Goal: Check status: Check status

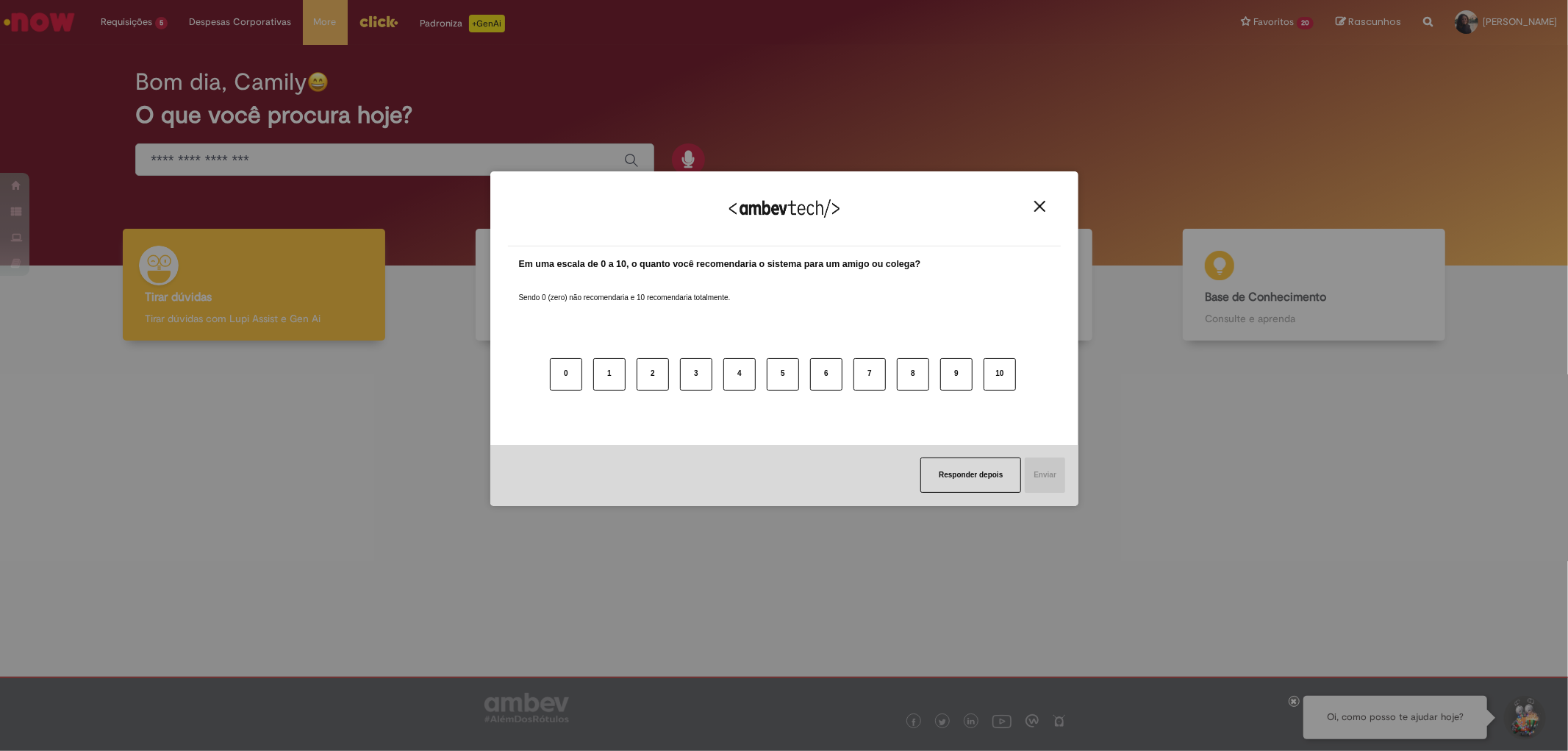
click at [161, 197] on div "Agradecemos seu feedback! Em uma escala de 0 a 10, o quanto você recomendaria o…" at bounding box center [784, 375] width 1568 height 751
click at [1047, 200] on button "Close" at bounding box center [1039, 206] width 20 height 12
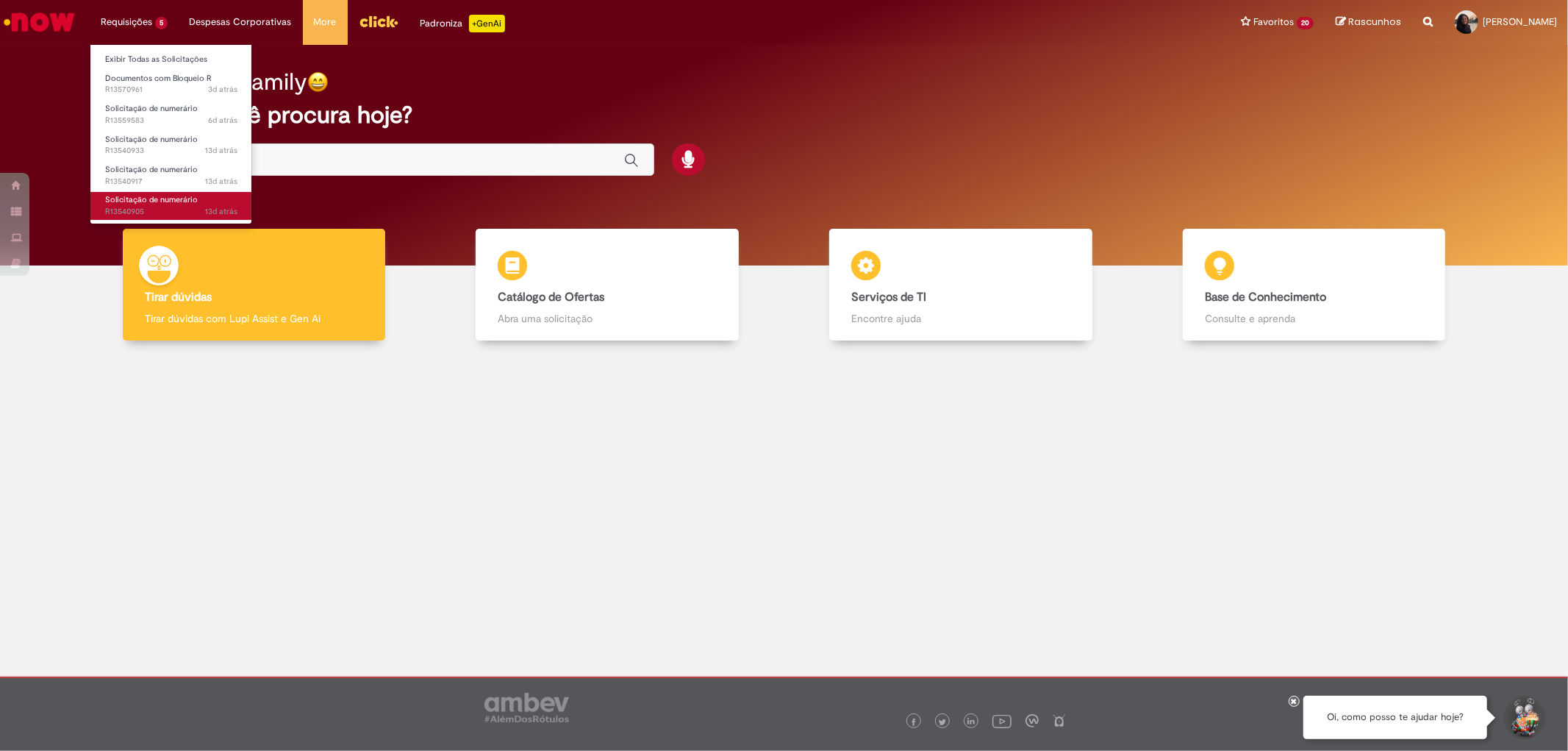
click at [143, 196] on span "Solicitação de numerário" at bounding box center [152, 199] width 93 height 11
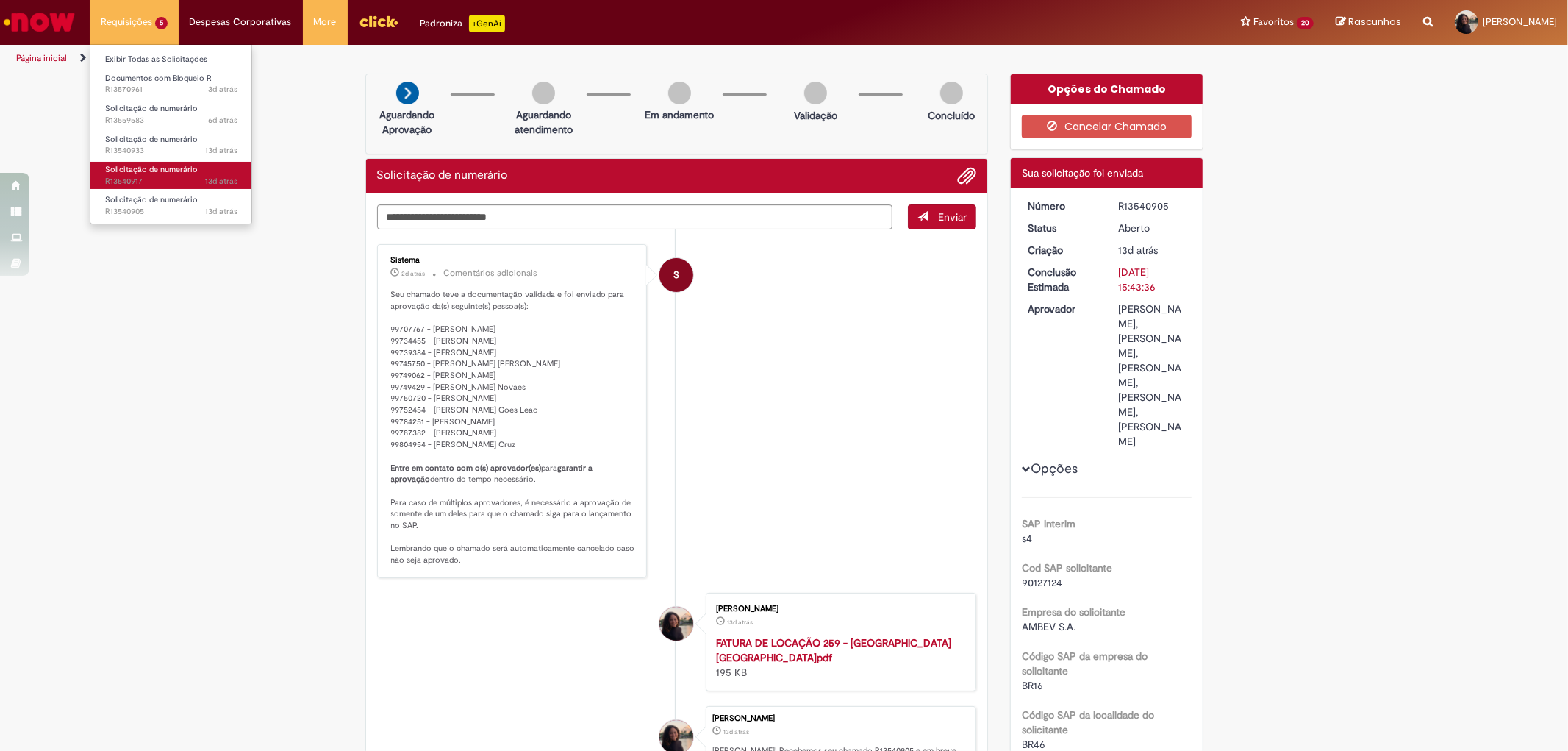
click at [151, 172] on span "Solicitação de numerário" at bounding box center [152, 170] width 93 height 11
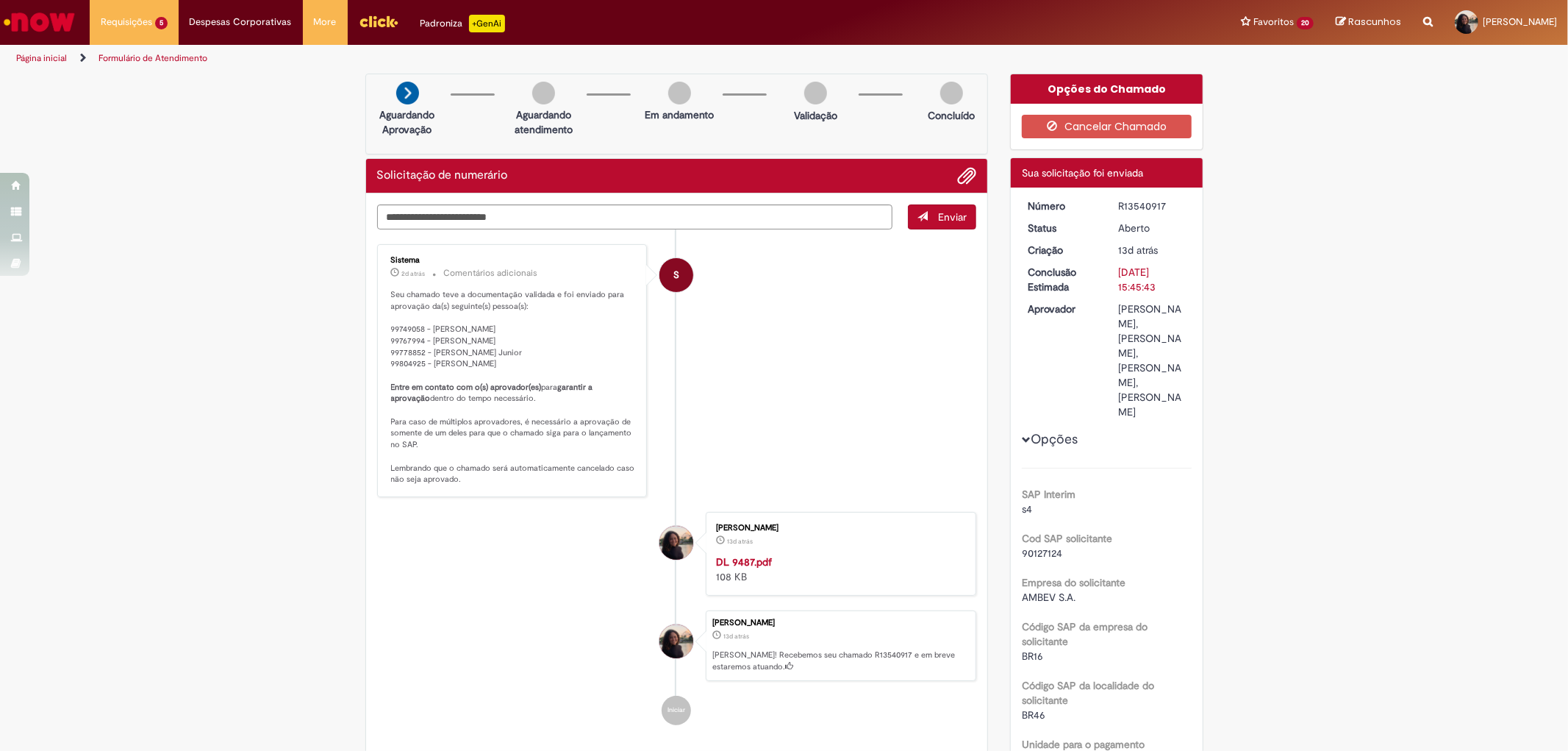
click at [1137, 204] on div "R13540917" at bounding box center [1152, 205] width 68 height 14
copy div "R13540917"
click at [148, 139] on span "Solicitação de numerário" at bounding box center [152, 140] width 93 height 11
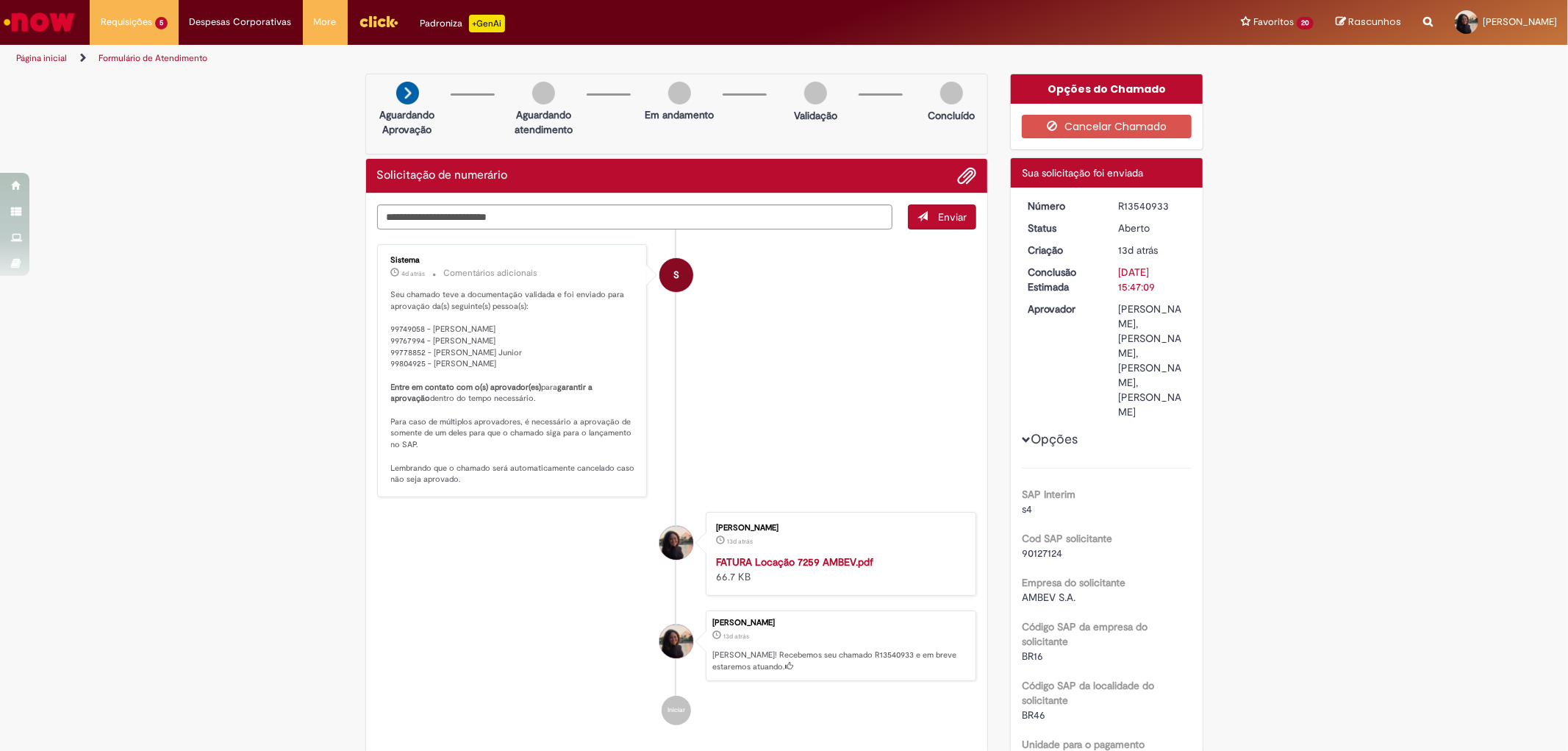
click at [1132, 203] on div "R13540933" at bounding box center [1152, 205] width 68 height 14
copy div "R13540933"
click at [158, 111] on span "Solicitação de numerário" at bounding box center [152, 108] width 93 height 11
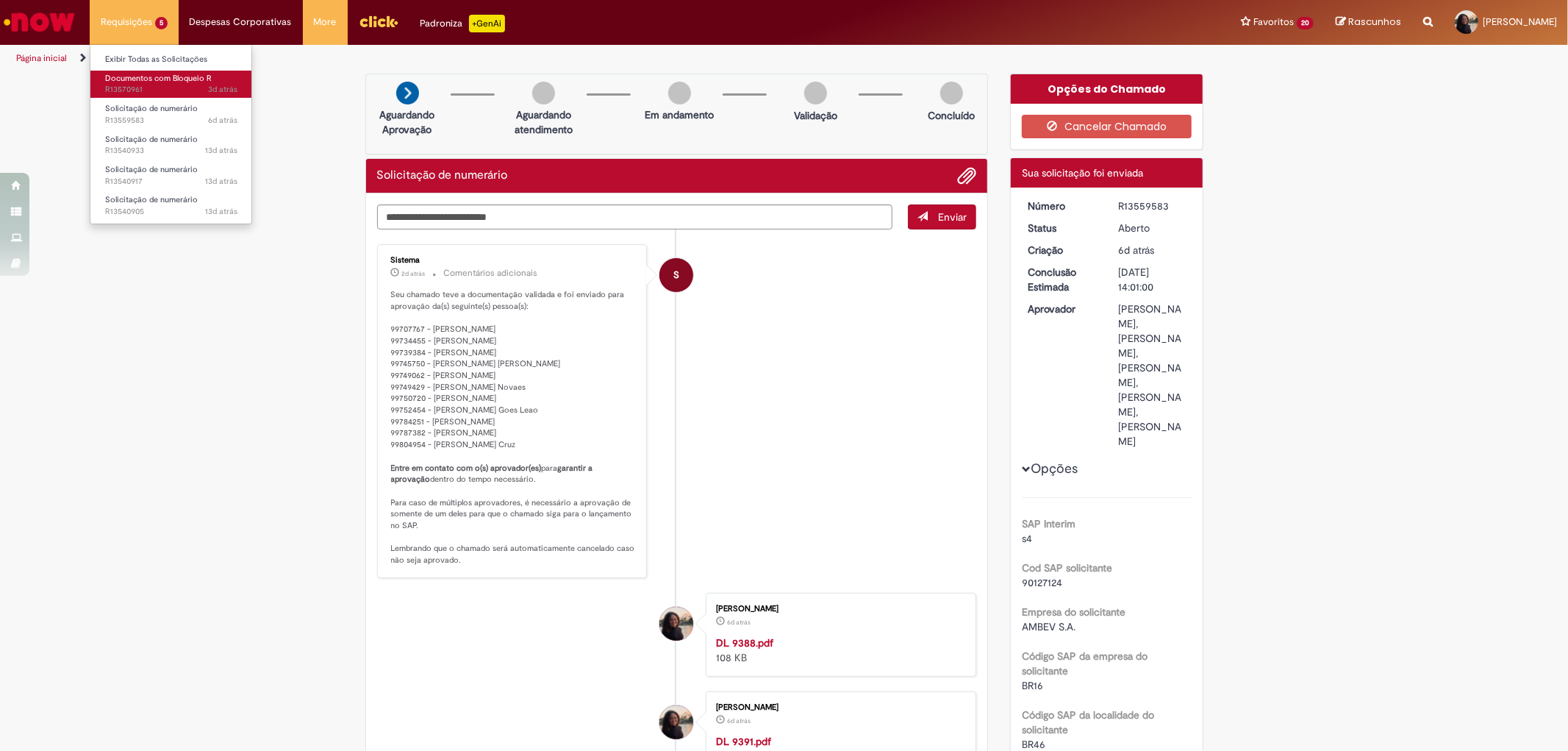
click at [136, 70] on link "Documentos com Bloqueio R 3d atrás 3 dias atrás R13570961" at bounding box center [171, 84] width 161 height 28
click at [148, 86] on span "3d atrás 3 dias atrás R13570961" at bounding box center [171, 89] width 132 height 11
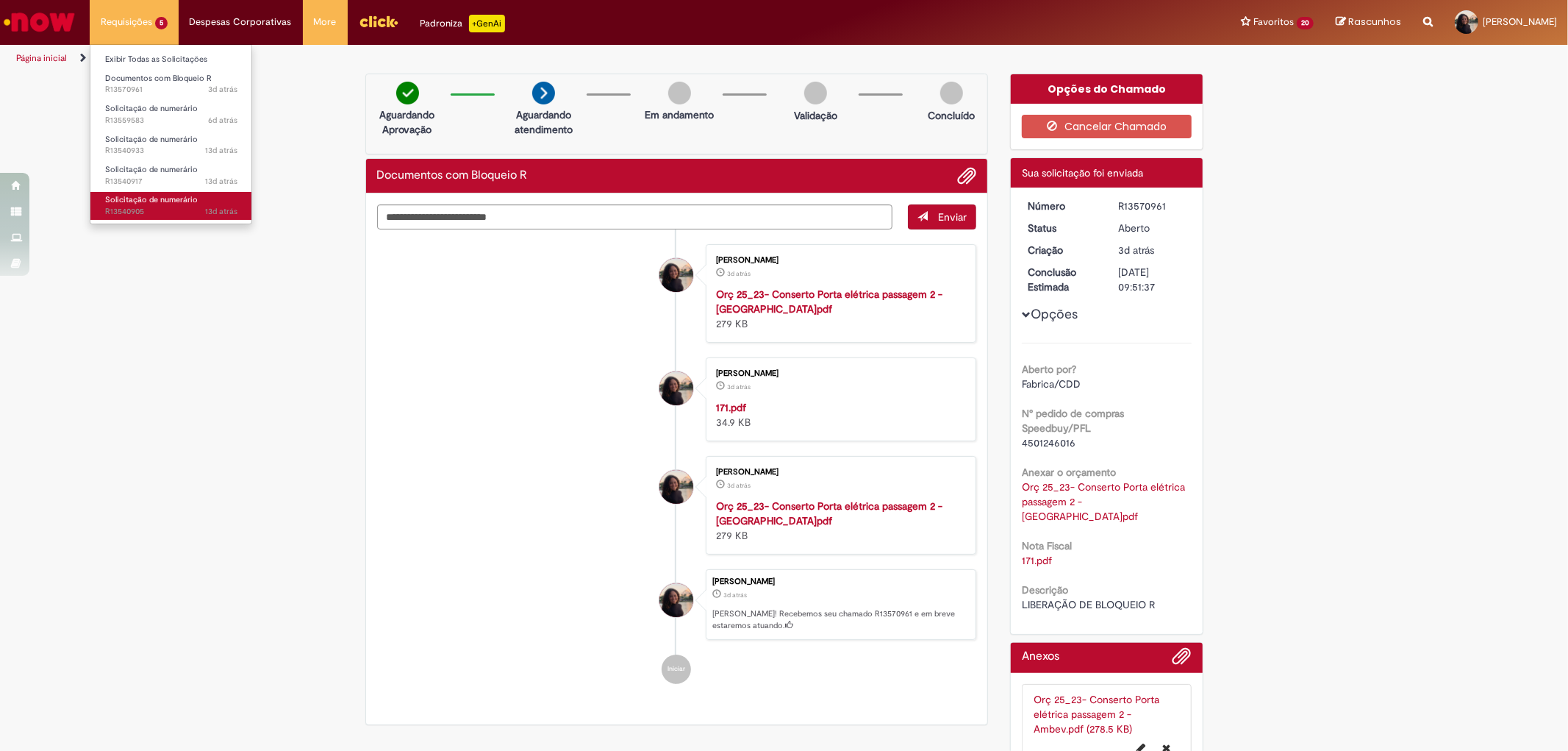
click at [145, 193] on link "Solicitação de numerário 13d atrás 13 dias atrás R13540905" at bounding box center [171, 205] width 161 height 28
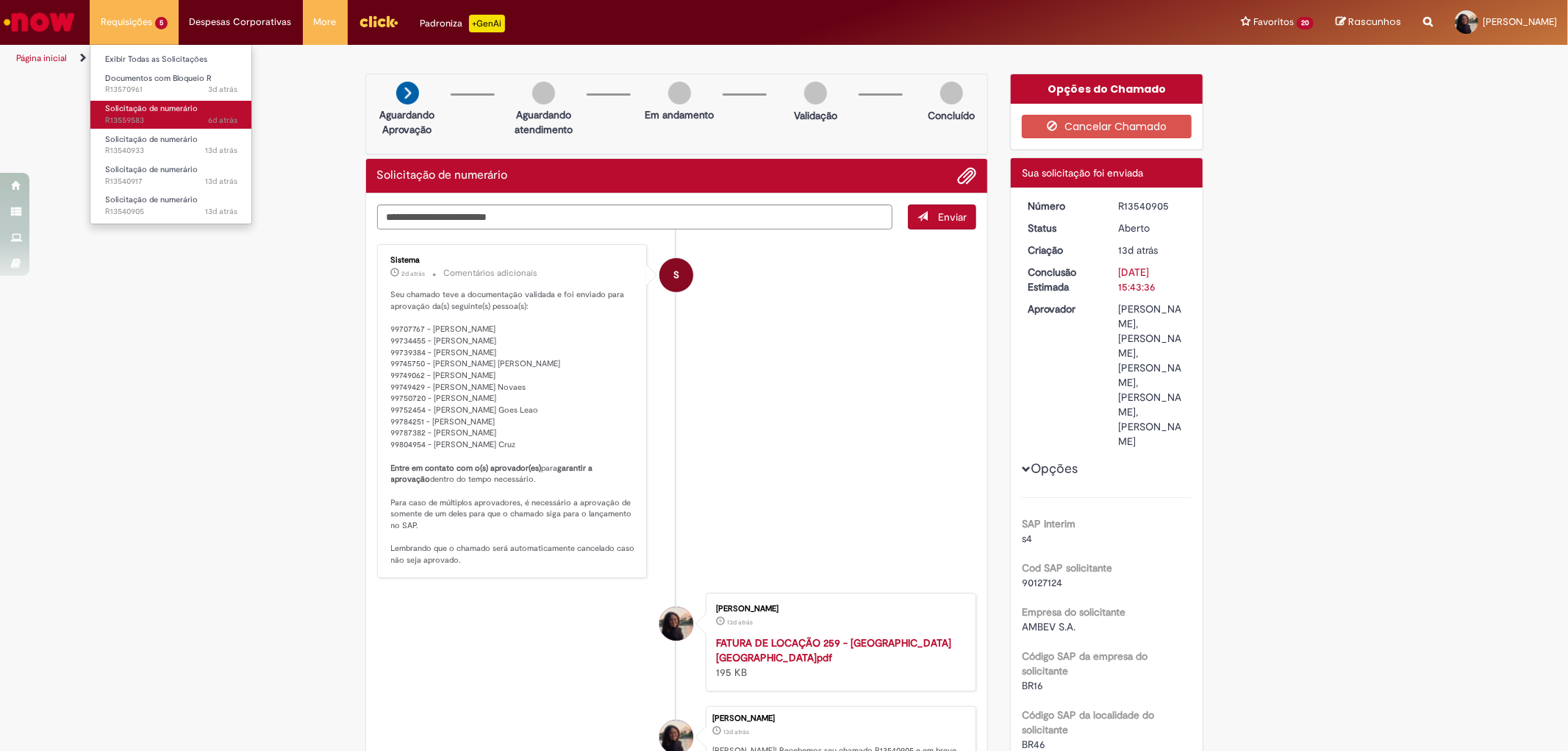
click at [134, 105] on span "Solicitação de numerário" at bounding box center [152, 108] width 93 height 11
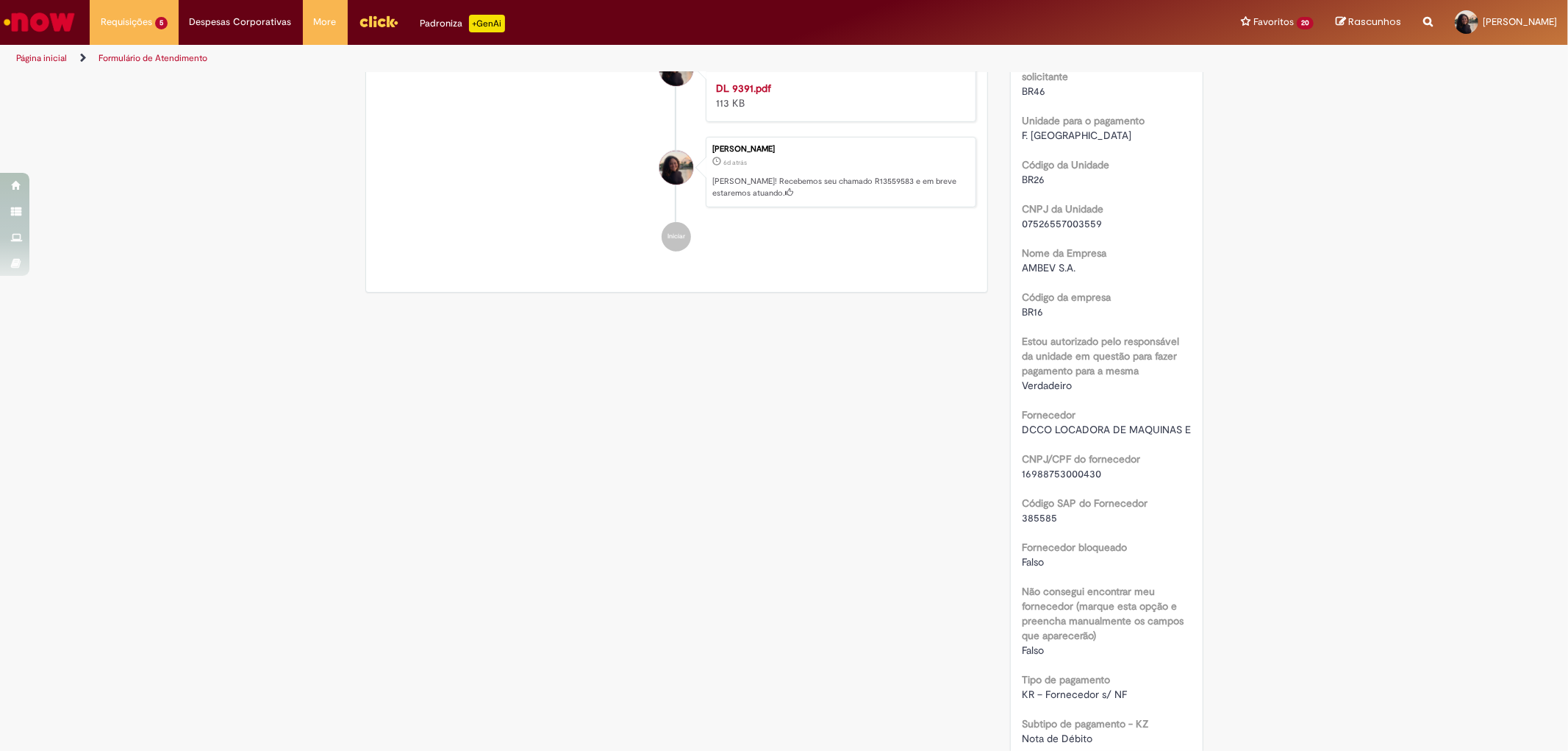
scroll to position [817, 0]
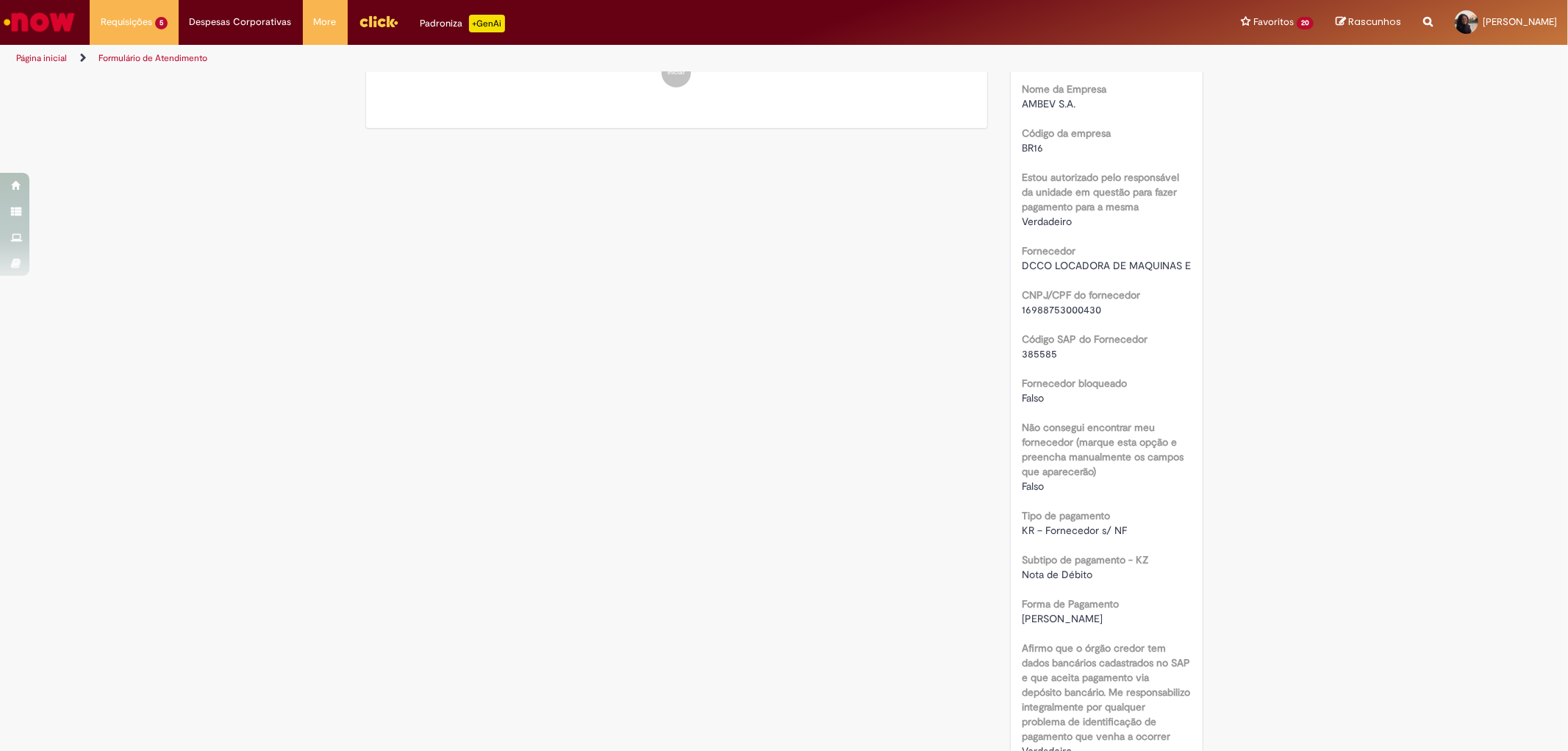
click at [607, 254] on div "Verificar Código de Barras Aguardando Aprovação Aguardando atendimento Em andam…" at bounding box center [784, 357] width 860 height 2201
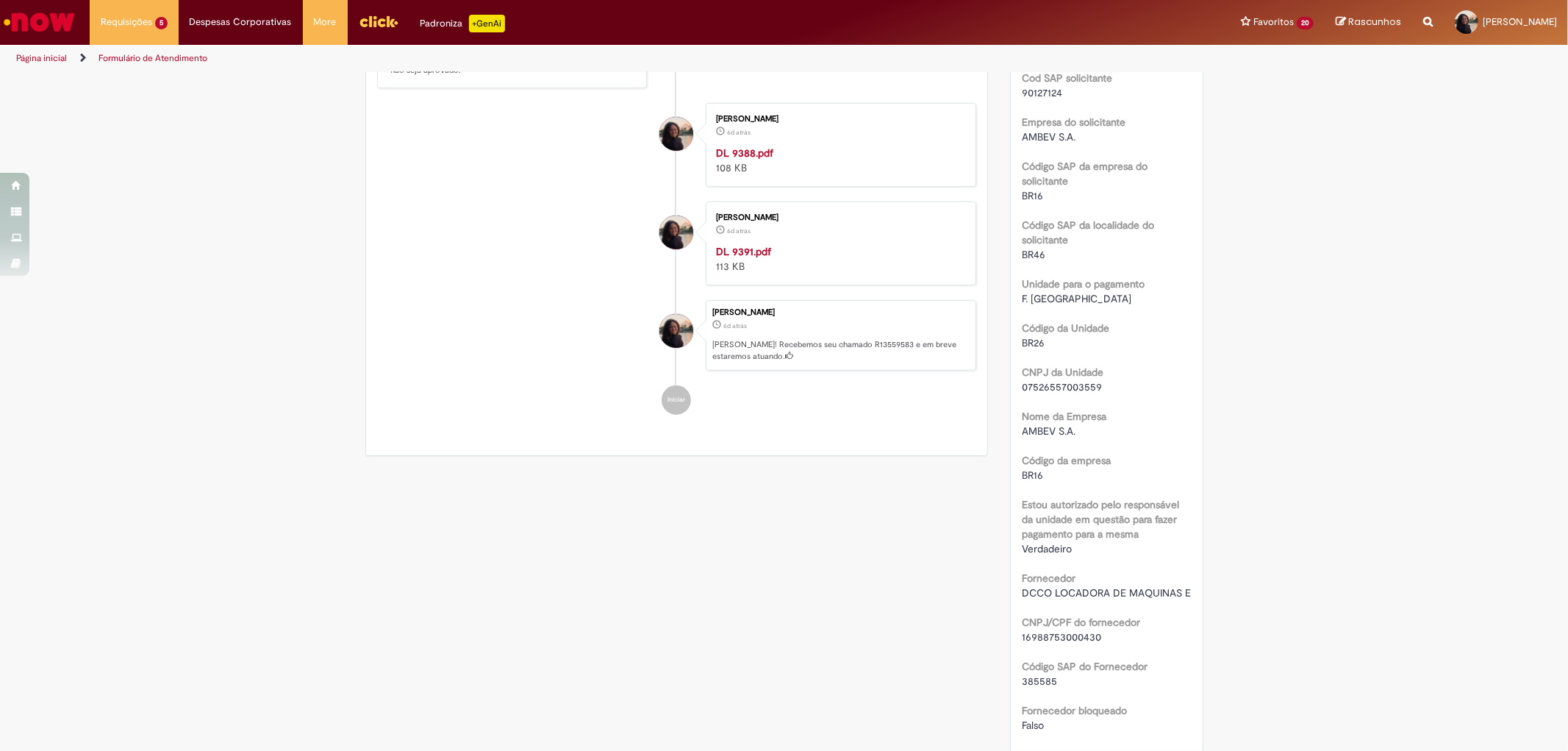
scroll to position [735, 0]
